Goal: Task Accomplishment & Management: Use online tool/utility

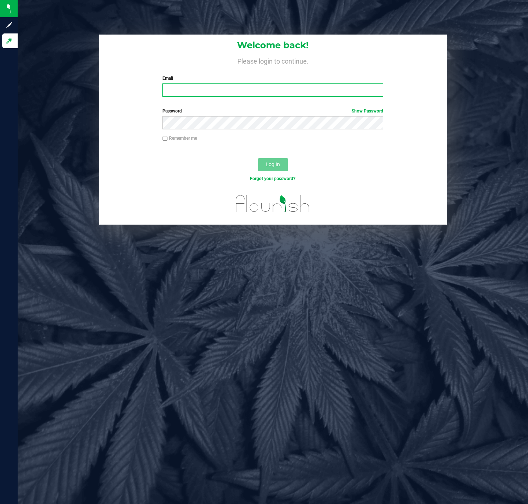
drag, startPoint x: 204, startPoint y: 89, endPoint x: 217, endPoint y: 93, distance: 13.3
click at [204, 89] on input "Email" at bounding box center [272, 89] width 221 height 13
type input "[EMAIL_ADDRESS][DOMAIN_NAME]"
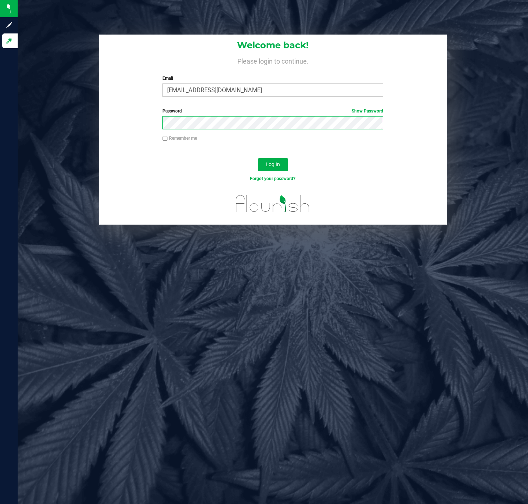
click at [258, 158] on button "Log In" at bounding box center [272, 164] width 29 height 13
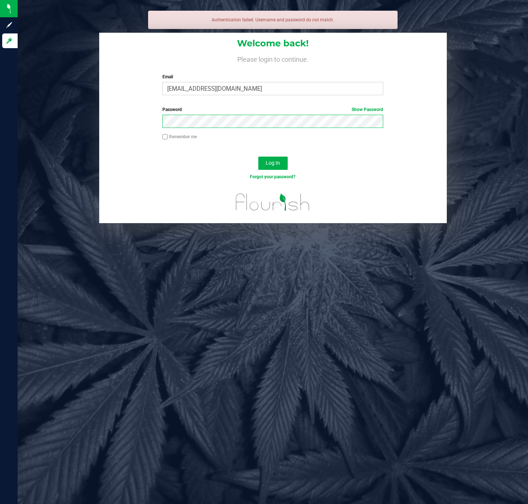
click at [258, 157] on button "Log In" at bounding box center [272, 163] width 29 height 13
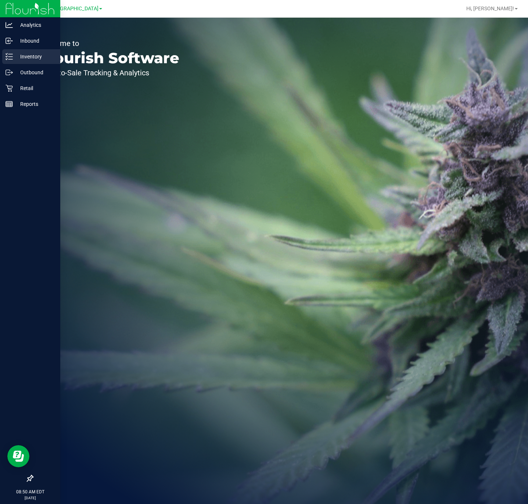
click at [17, 58] on p "Inventory" at bounding box center [35, 56] width 44 height 9
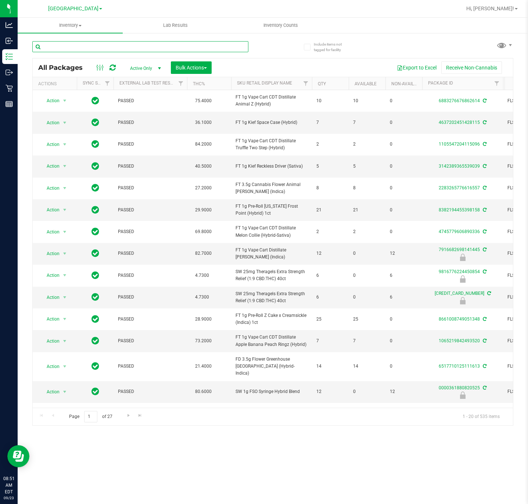
click at [80, 47] on input "text" at bounding box center [140, 46] width 216 height 11
type input "7822307960604973"
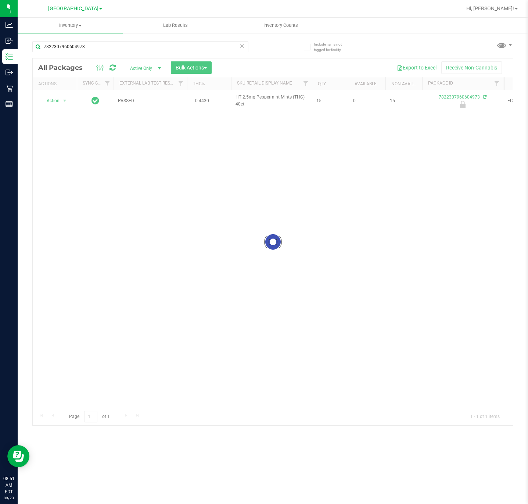
click at [57, 98] on div at bounding box center [273, 241] width 480 height 367
click at [57, 106] on span "Action" at bounding box center [50, 101] width 20 height 10
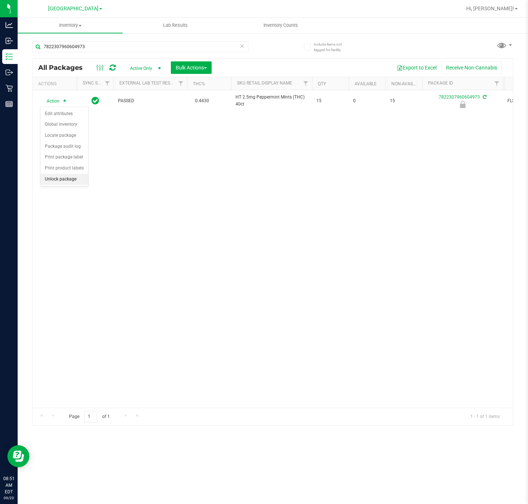
click at [63, 185] on li "Unlock package" at bounding box center [64, 179] width 48 height 11
click at [75, 24] on span "Inventory" at bounding box center [75, 25] width 115 height 7
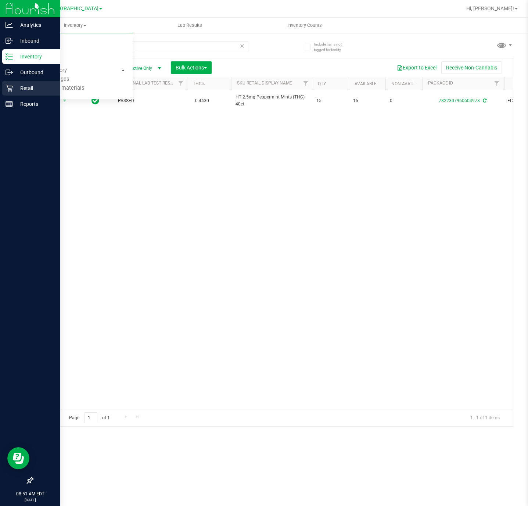
click at [10, 86] on icon at bounding box center [9, 88] width 7 height 7
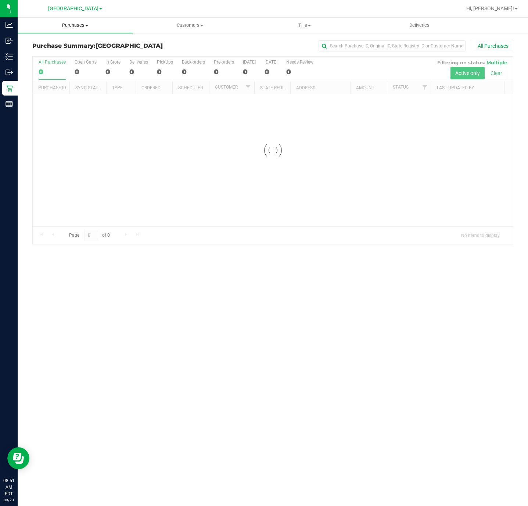
click at [75, 21] on uib-tab-heading "Purchases Summary of purchases Fulfillment All purchases" at bounding box center [75, 25] width 115 height 15
click at [68, 51] on li "Fulfillment" at bounding box center [75, 53] width 115 height 9
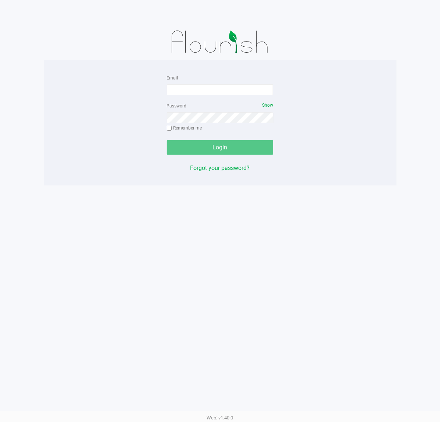
click at [180, 83] on div "Email" at bounding box center [220, 84] width 107 height 22
click at [190, 96] on form "Email Password Show Remember me Login" at bounding box center [220, 114] width 107 height 82
click at [195, 87] on input "Email" at bounding box center [220, 89] width 107 height 11
type input "[EMAIL_ADDRESS][DOMAIN_NAME]"
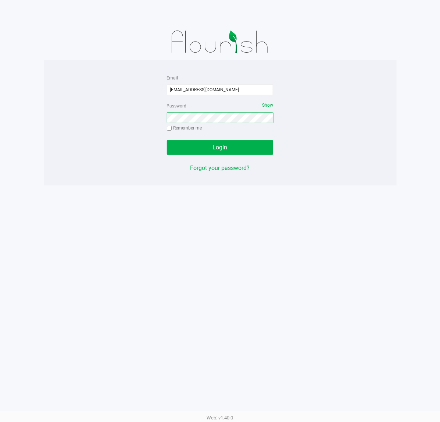
click at [167, 140] on button "Login" at bounding box center [220, 147] width 107 height 15
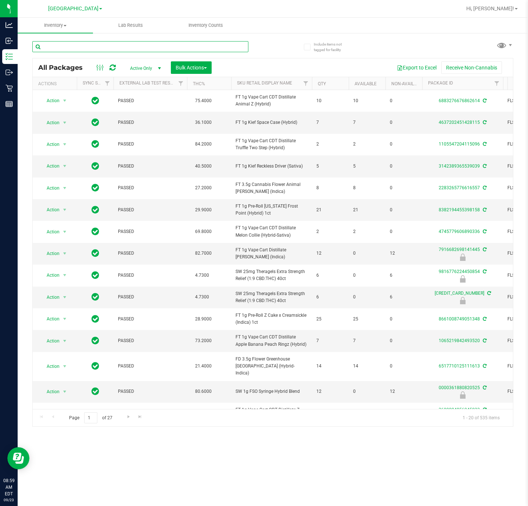
click at [175, 43] on input "text" at bounding box center [140, 46] width 216 height 11
type input "5235181535623245"
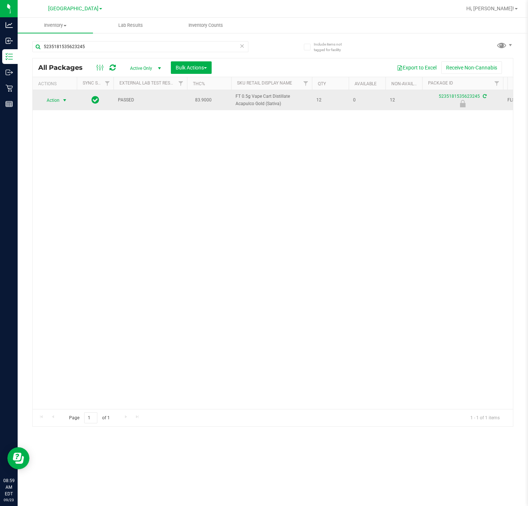
click at [57, 101] on span "Action" at bounding box center [50, 100] width 20 height 10
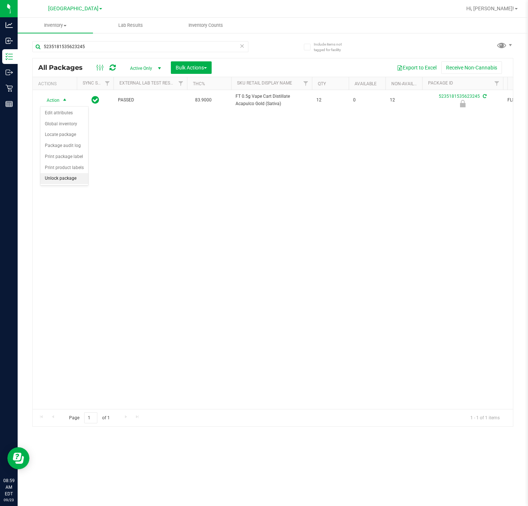
click at [57, 180] on li "Unlock package" at bounding box center [64, 178] width 48 height 11
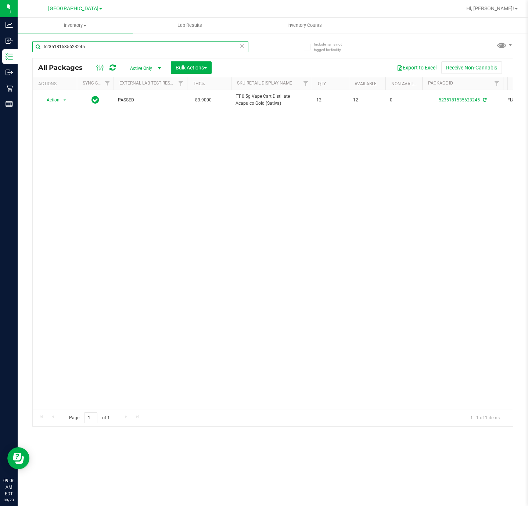
click at [115, 45] on input "5235181535623245" at bounding box center [140, 46] width 216 height 11
type input "0334496590756621"
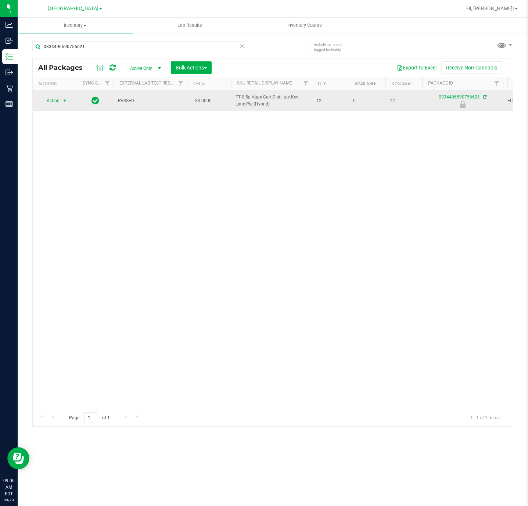
click at [63, 104] on span "select" at bounding box center [65, 101] width 6 height 6
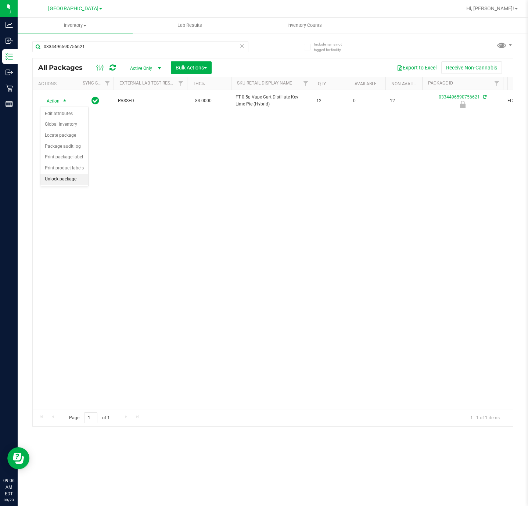
click at [68, 185] on li "Unlock package" at bounding box center [64, 179] width 48 height 11
